Goal: Communication & Community: Answer question/provide support

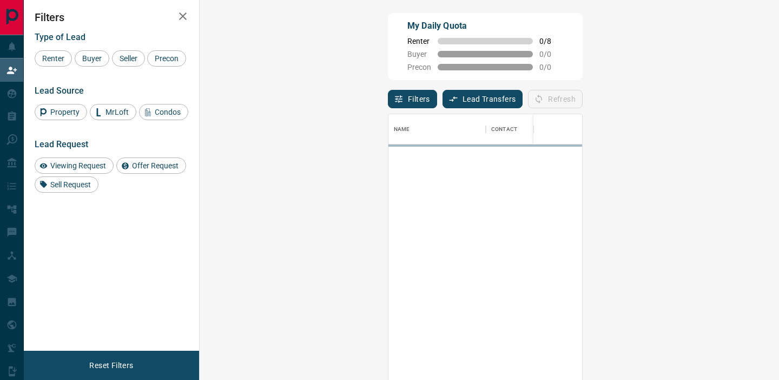
scroll to position [286, 556]
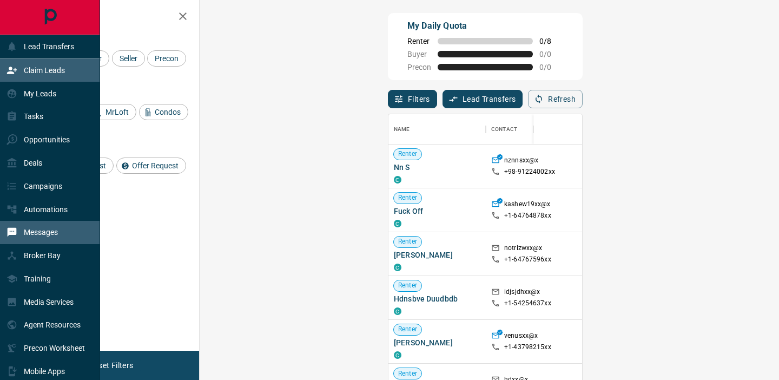
click at [45, 232] on p "Messages" at bounding box center [41, 232] width 34 height 9
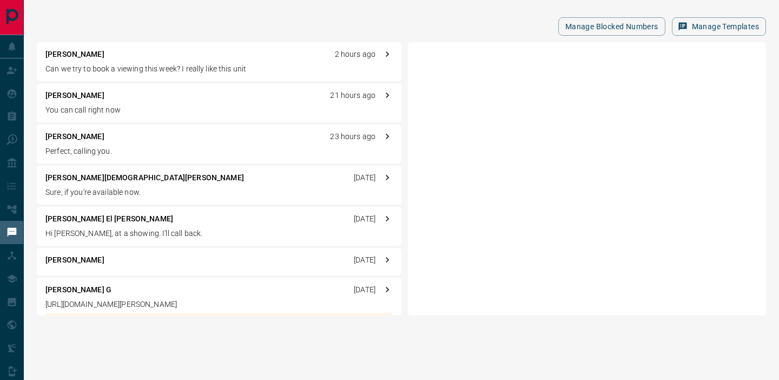
click at [192, 64] on p "Can we try to book a viewing this week? I really like this unit" at bounding box center [219, 68] width 348 height 11
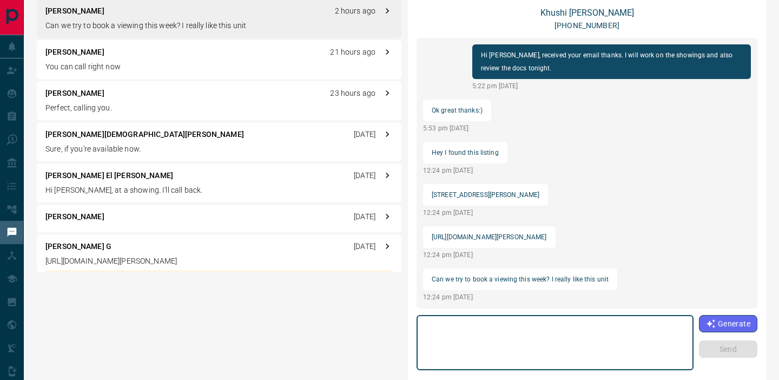
scroll to position [56, 0]
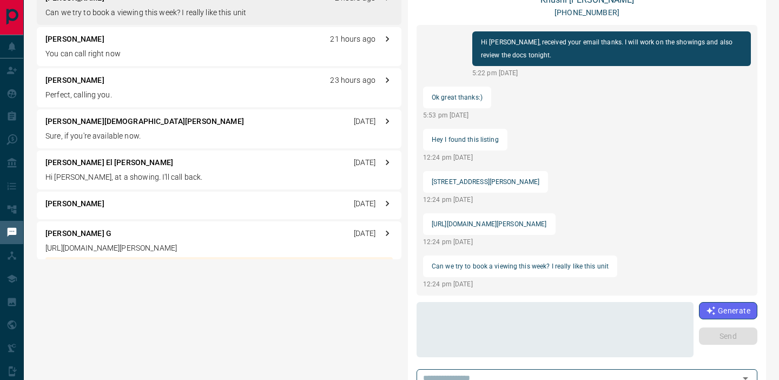
drag, startPoint x: 690, startPoint y: 222, endPoint x: 428, endPoint y: 223, distance: 262.5
click at [428, 223] on div "[URL][DOMAIN_NAME][PERSON_NAME]" at bounding box center [489, 224] width 133 height 22
copy p "[URL][DOMAIN_NAME][PERSON_NAME]"
click at [522, 324] on textarea at bounding box center [555, 330] width 262 height 46
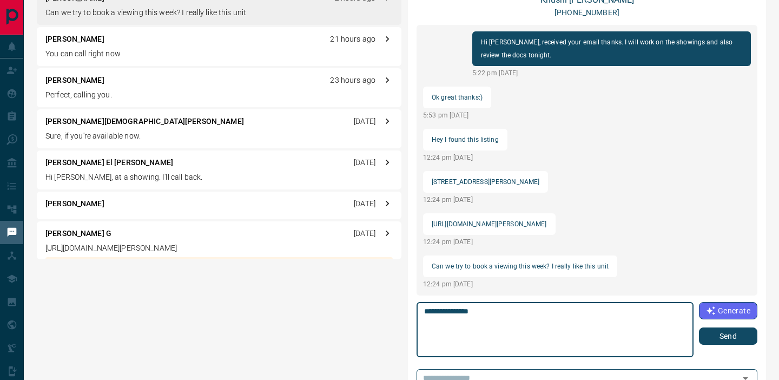
type textarea "**********"
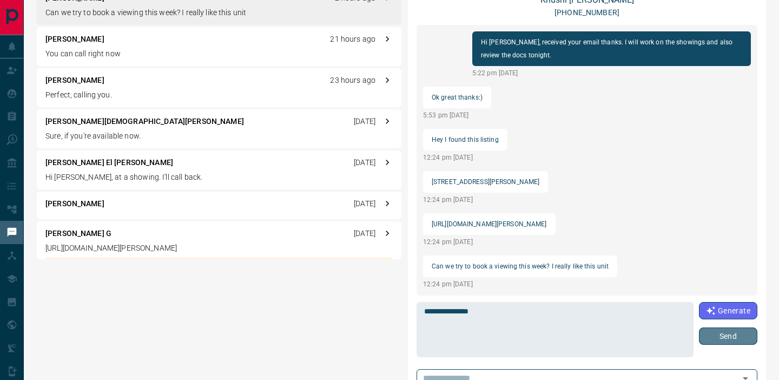
click at [712, 340] on button "Send" at bounding box center [728, 335] width 58 height 17
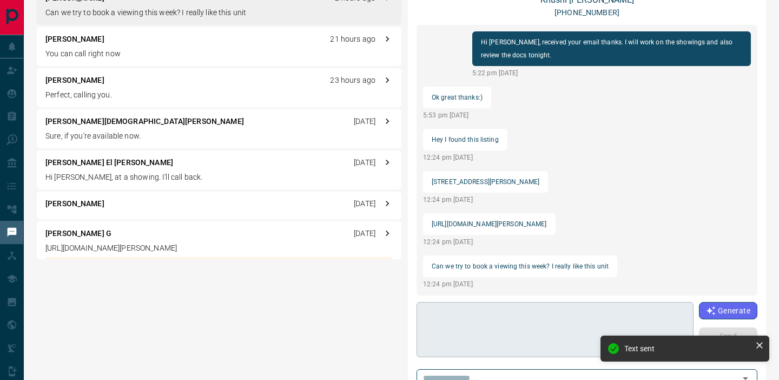
scroll to position [169, 0]
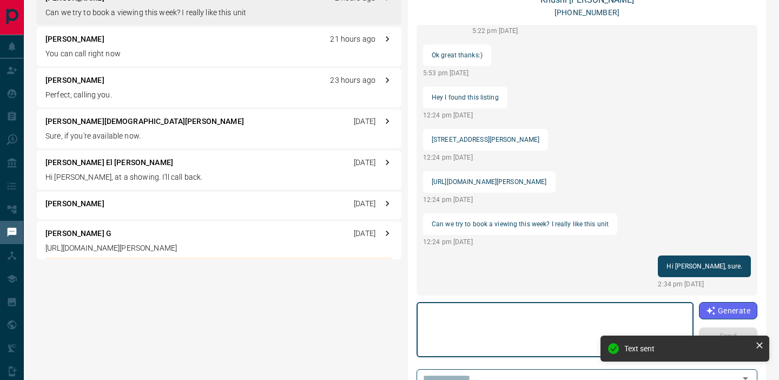
click at [509, 335] on textarea at bounding box center [554, 330] width 261 height 46
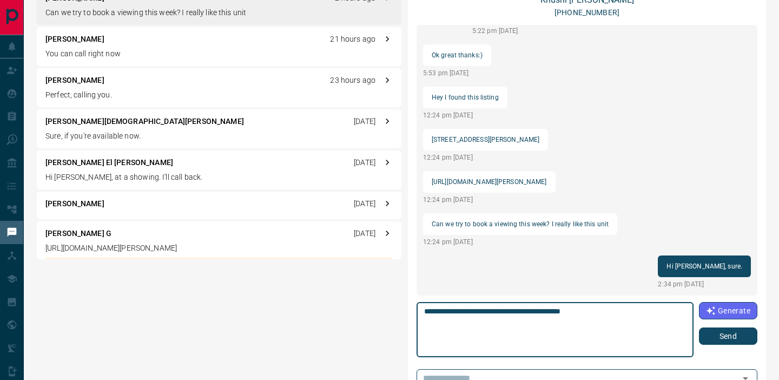
type textarea "**********"
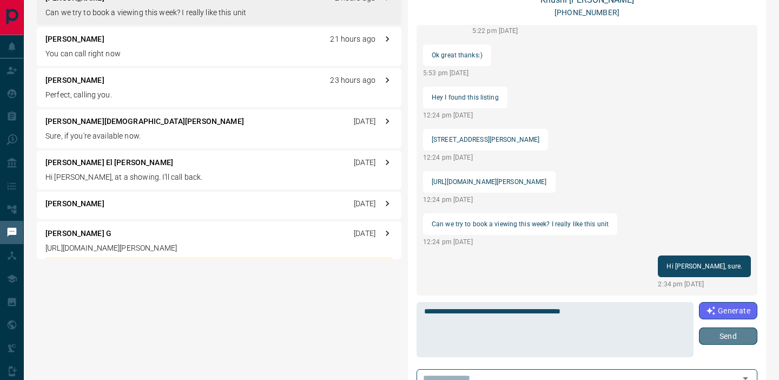
click at [716, 336] on button "Send" at bounding box center [728, 335] width 58 height 17
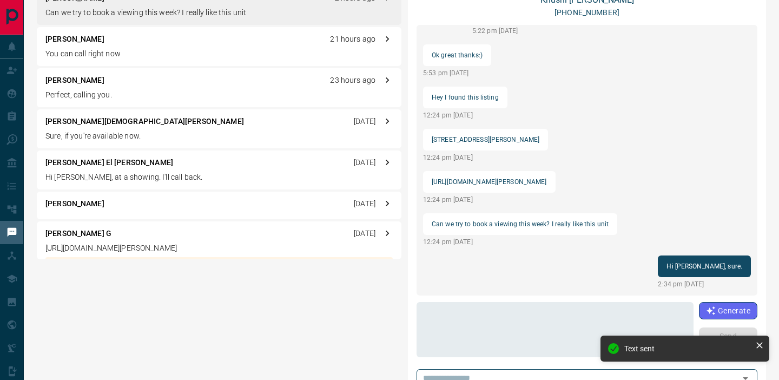
scroll to position [211, 0]
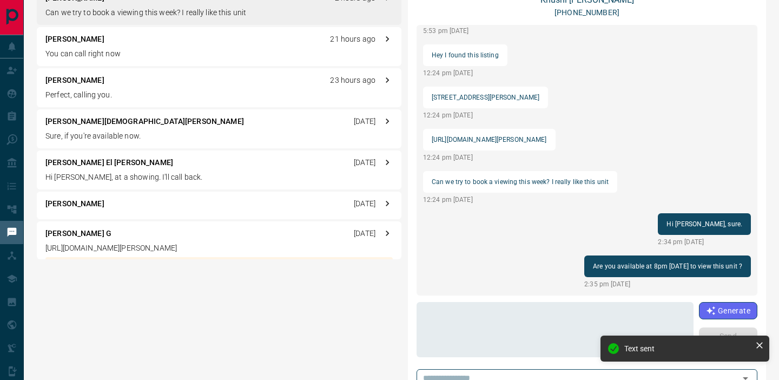
click at [606, 254] on div "Hi it’s Khushi 3:24 pm [DATE] I sent you an email with my docs and the listings…" at bounding box center [587, 160] width 341 height 271
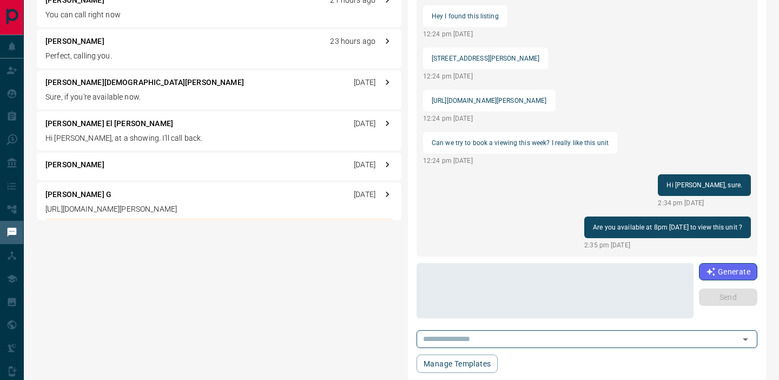
scroll to position [107, 0]
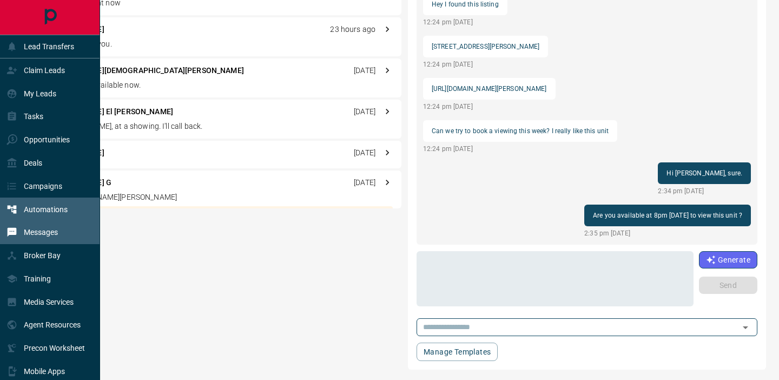
click at [45, 208] on p "Automations" at bounding box center [46, 209] width 44 height 9
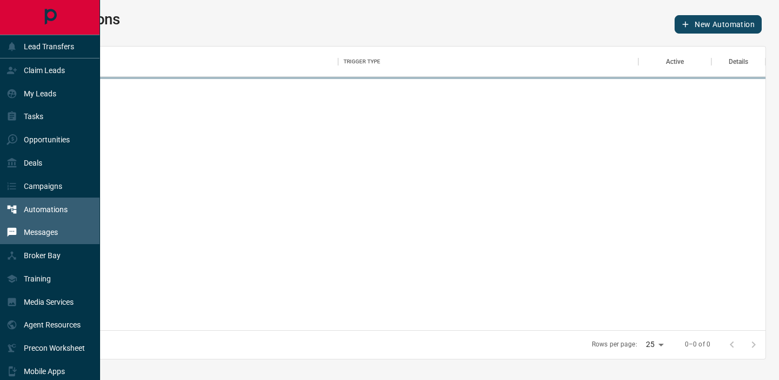
scroll to position [284, 729]
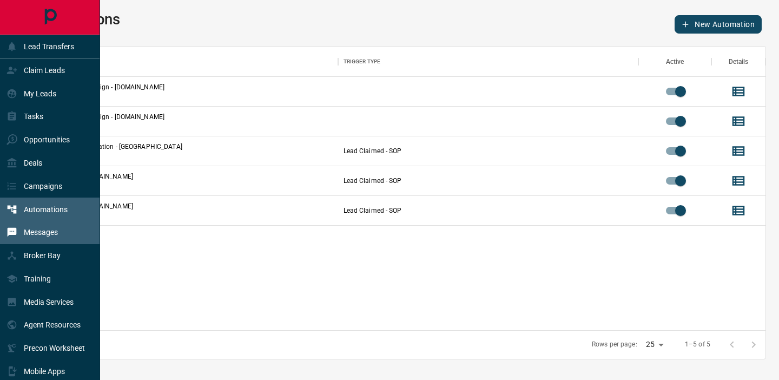
click at [44, 230] on p "Messages" at bounding box center [41, 232] width 34 height 9
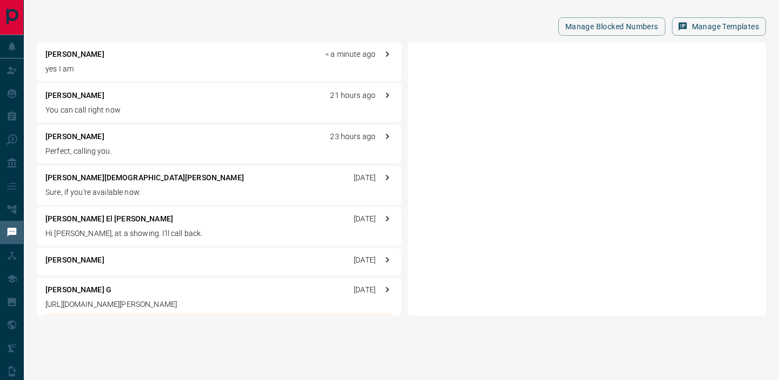
click at [215, 56] on div "[PERSON_NAME] < a minute ago" at bounding box center [219, 54] width 348 height 11
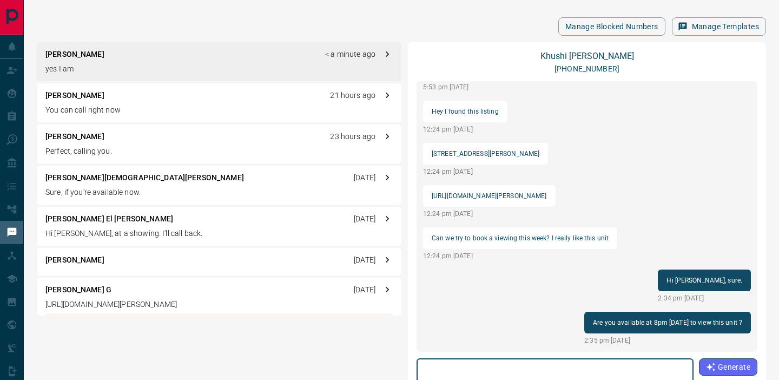
scroll to position [253, 0]
